Goal: Task Accomplishment & Management: Use online tool/utility

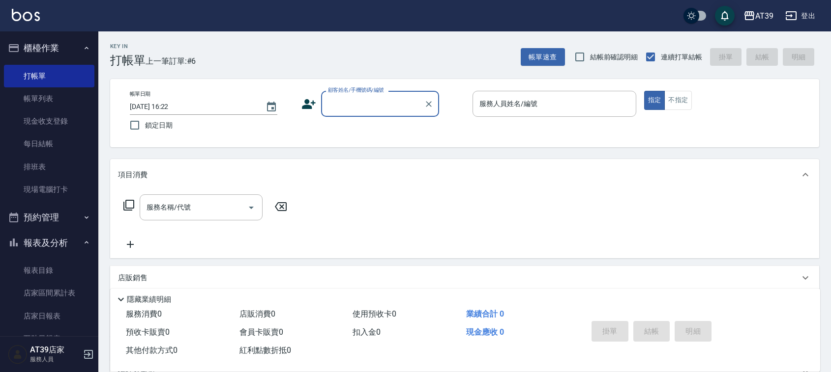
click at [531, 105] on div "服務人員姓名/編號 服務人員姓名/編號" at bounding box center [554, 104] width 164 height 26
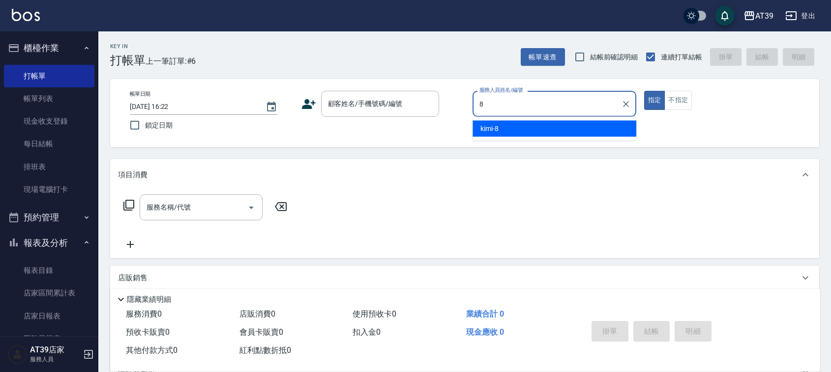
click at [522, 131] on div "kimi -8" at bounding box center [554, 129] width 164 height 16
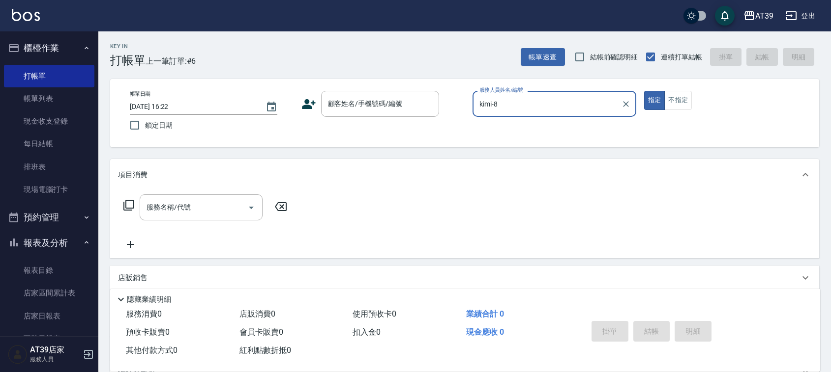
type input "kimi-8"
click at [339, 83] on div "帳單日期 [DATE] 16:22 鎖定日期 顧客姓名/手機號碼/編號 顧客姓名/手機號碼/編號 服務人員姓名/編號 kimi-8 服務人員姓名/編號 指定 …" at bounding box center [464, 113] width 709 height 68
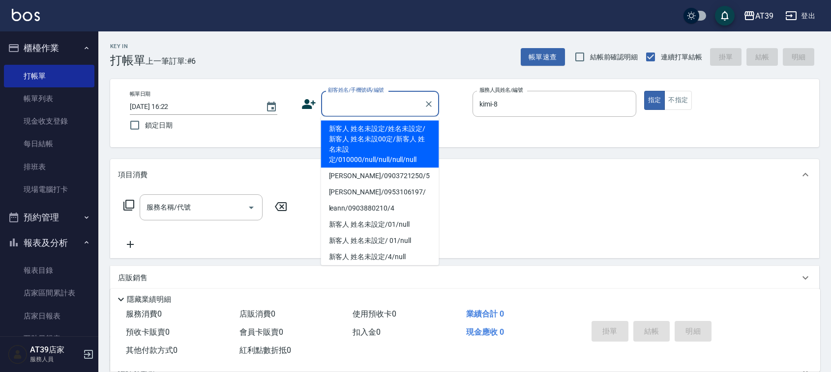
click at [352, 102] on div "顧客姓名/手機號碼/編號 顧客姓名/手機號碼/編號" at bounding box center [380, 104] width 118 height 26
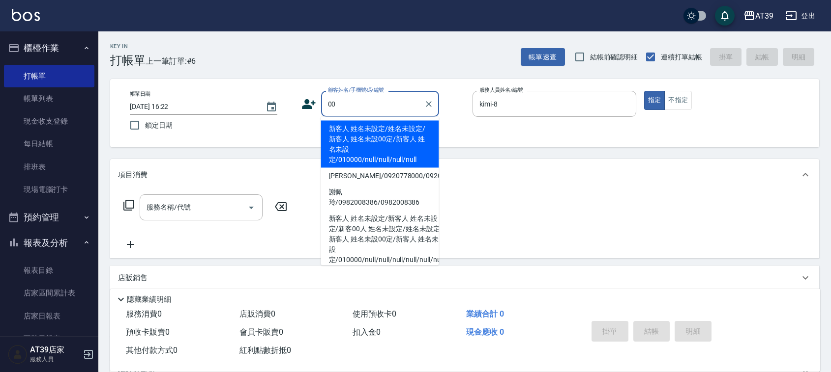
click at [358, 138] on li "新客人 姓名未設定/姓名未設定/新客人 姓名未設00定/新客人 姓名未設定/010000/null/null/null/null" at bounding box center [380, 144] width 118 height 47
type input "新客人 姓名未設定/姓名未設定/新客人 姓名未設00定/新客人 姓名未設定/010000/null/null/null/null"
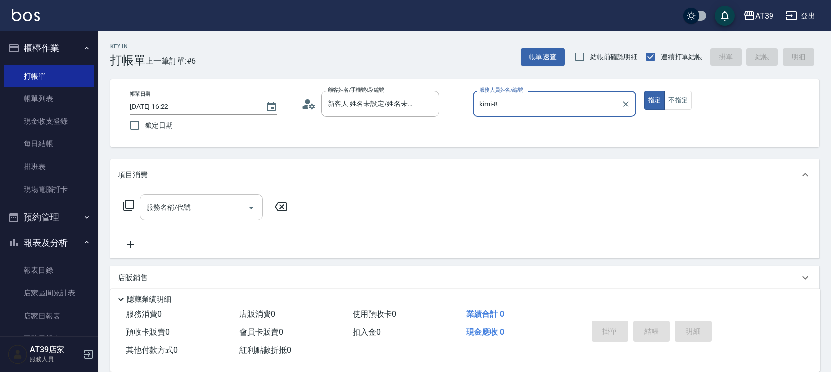
click at [224, 209] on input "服務名稱/代號" at bounding box center [193, 207] width 99 height 17
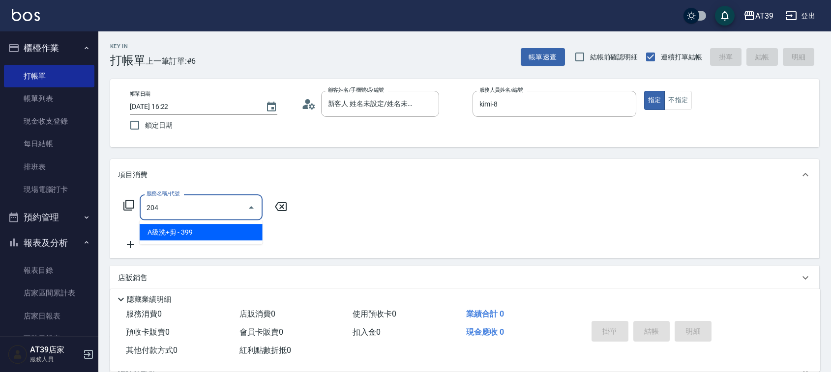
click at [237, 232] on span "A級洗+剪 - 399" at bounding box center [201, 233] width 123 height 16
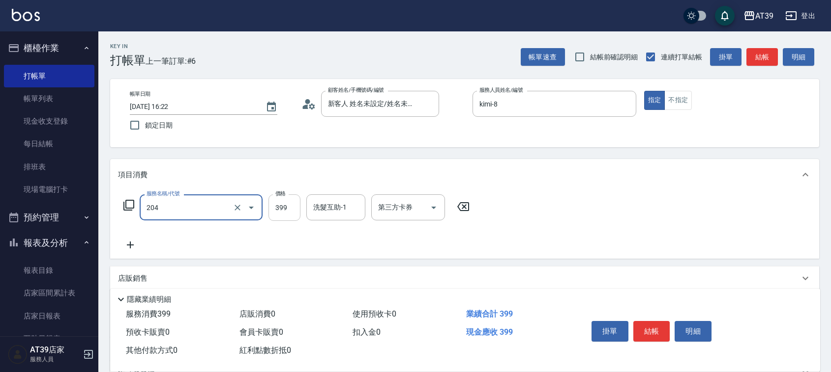
type input "A級洗+剪(204)"
click at [274, 213] on input "399" at bounding box center [284, 208] width 32 height 27
type input "600"
click at [763, 56] on button "結帳" at bounding box center [761, 57] width 31 height 18
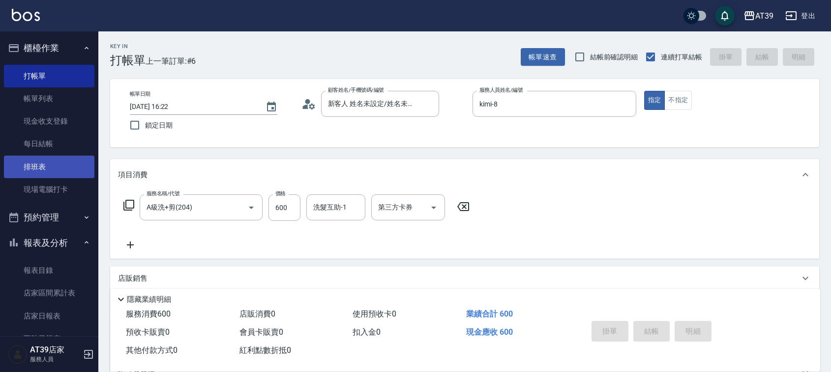
type input "[DATE] 17:40"
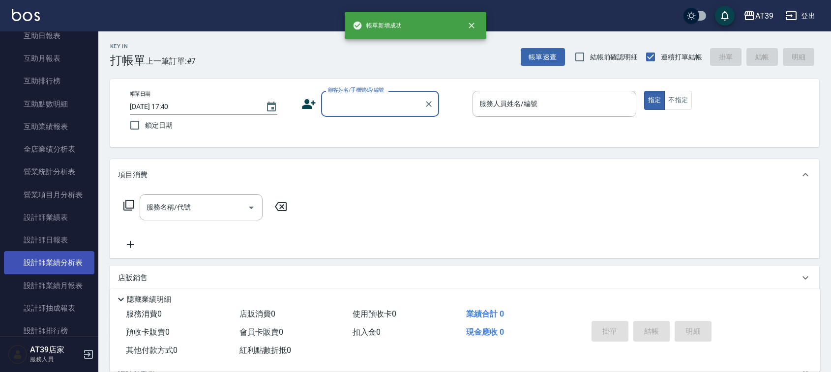
scroll to position [307, 0]
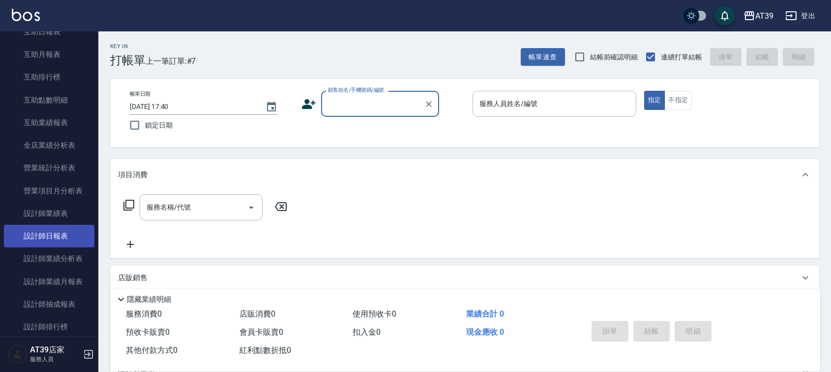
click at [45, 244] on link "設計師日報表" at bounding box center [49, 236] width 90 height 23
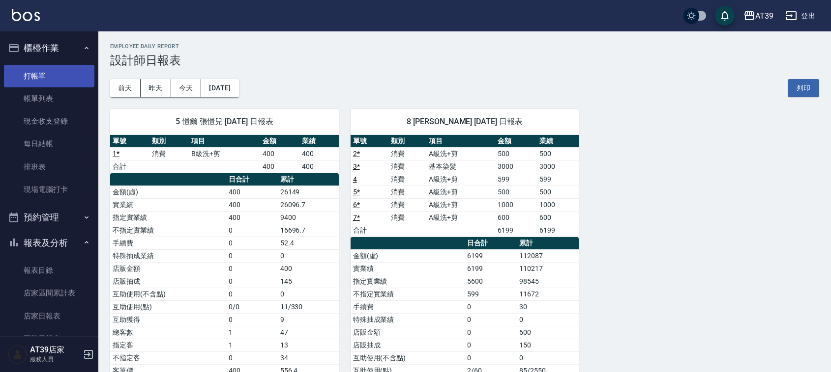
click at [45, 78] on link "打帳單" at bounding box center [49, 76] width 90 height 23
